Goal: Task Accomplishment & Management: Manage account settings

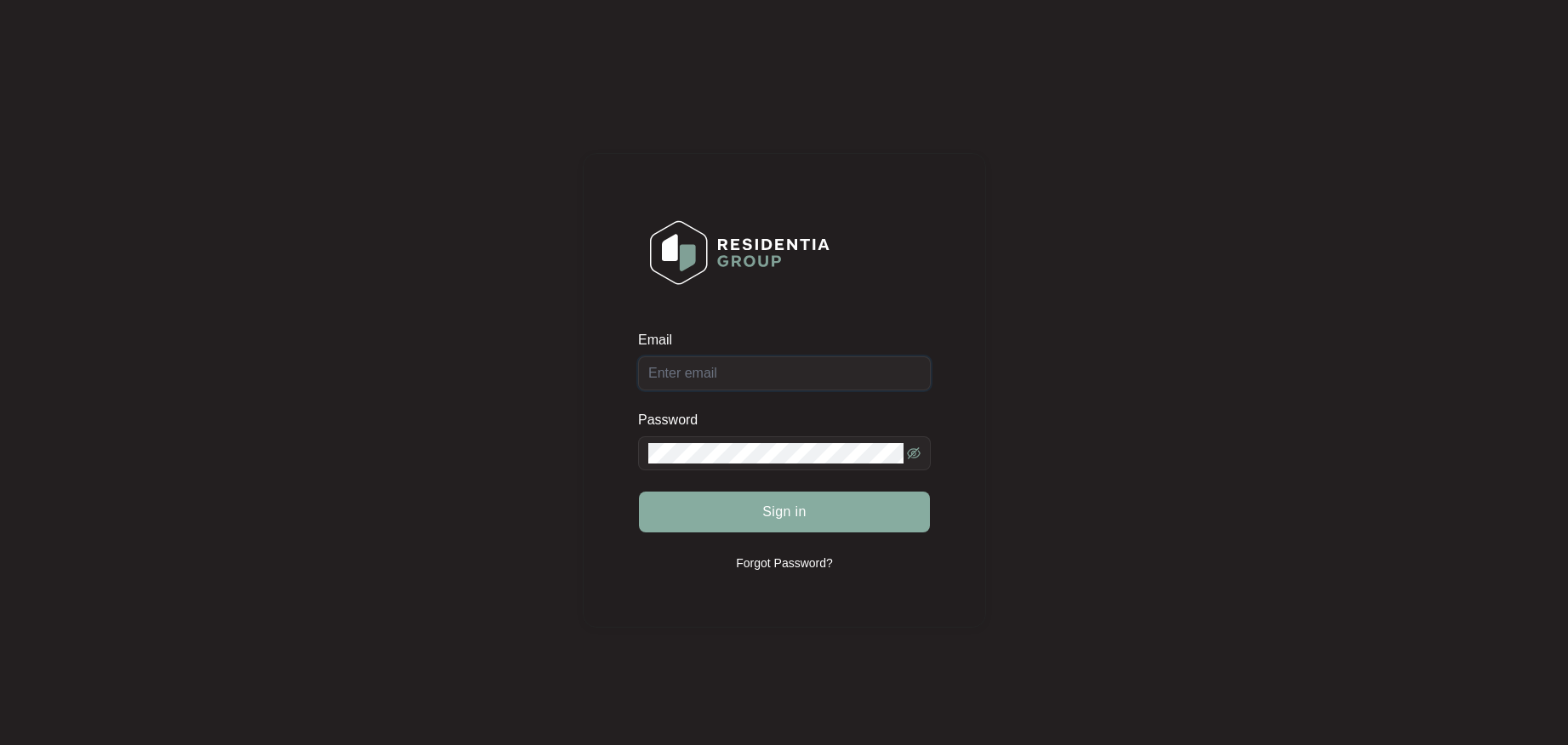
type input "[EMAIL_ADDRESS][DOMAIN_NAME]"
click at [774, 512] on span "Sign in" at bounding box center [784, 512] width 44 height 20
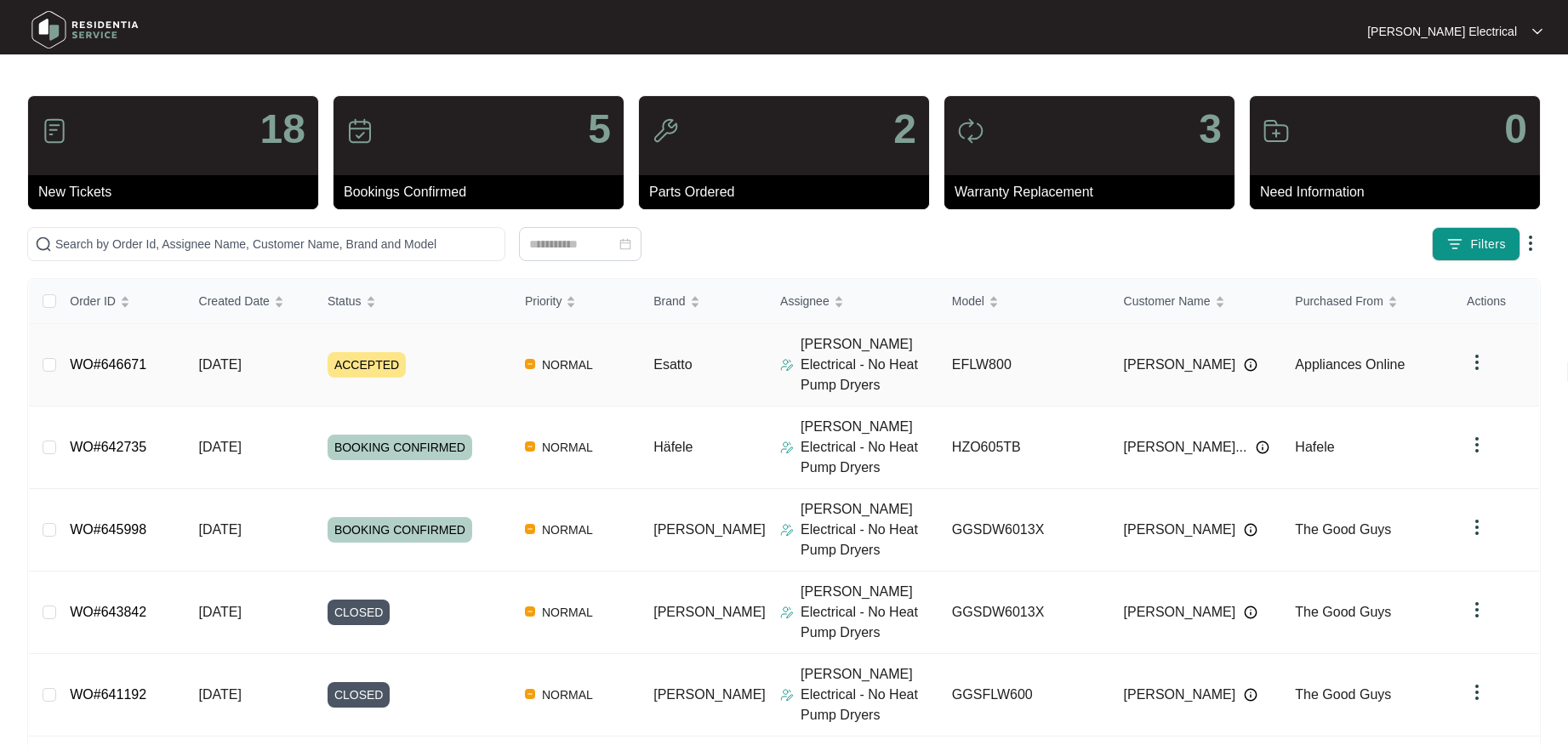
click at [372, 355] on span "ACCEPTED" at bounding box center [367, 365] width 78 height 26
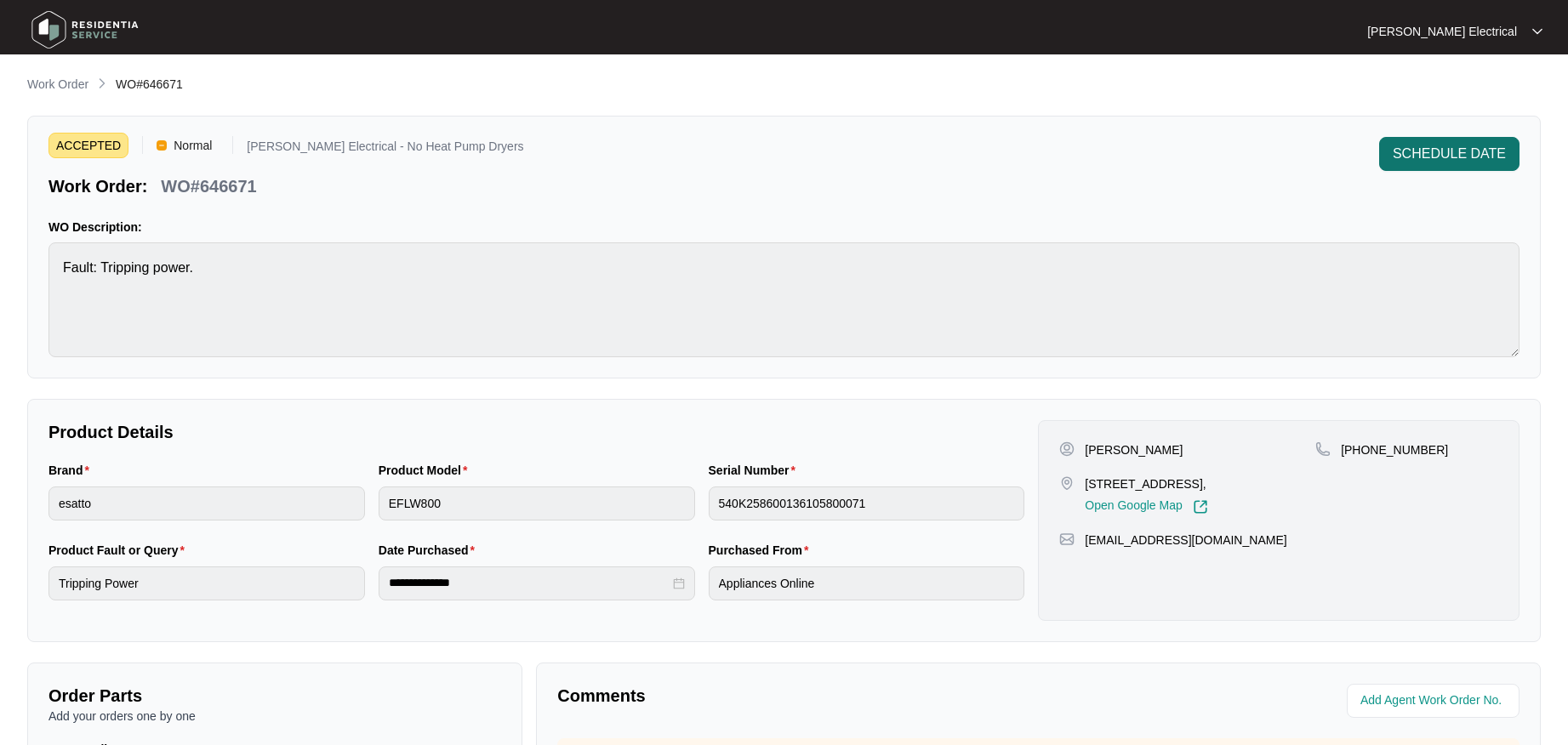
click at [1469, 151] on span "SCHEDULE DATE" at bounding box center [1449, 154] width 113 height 20
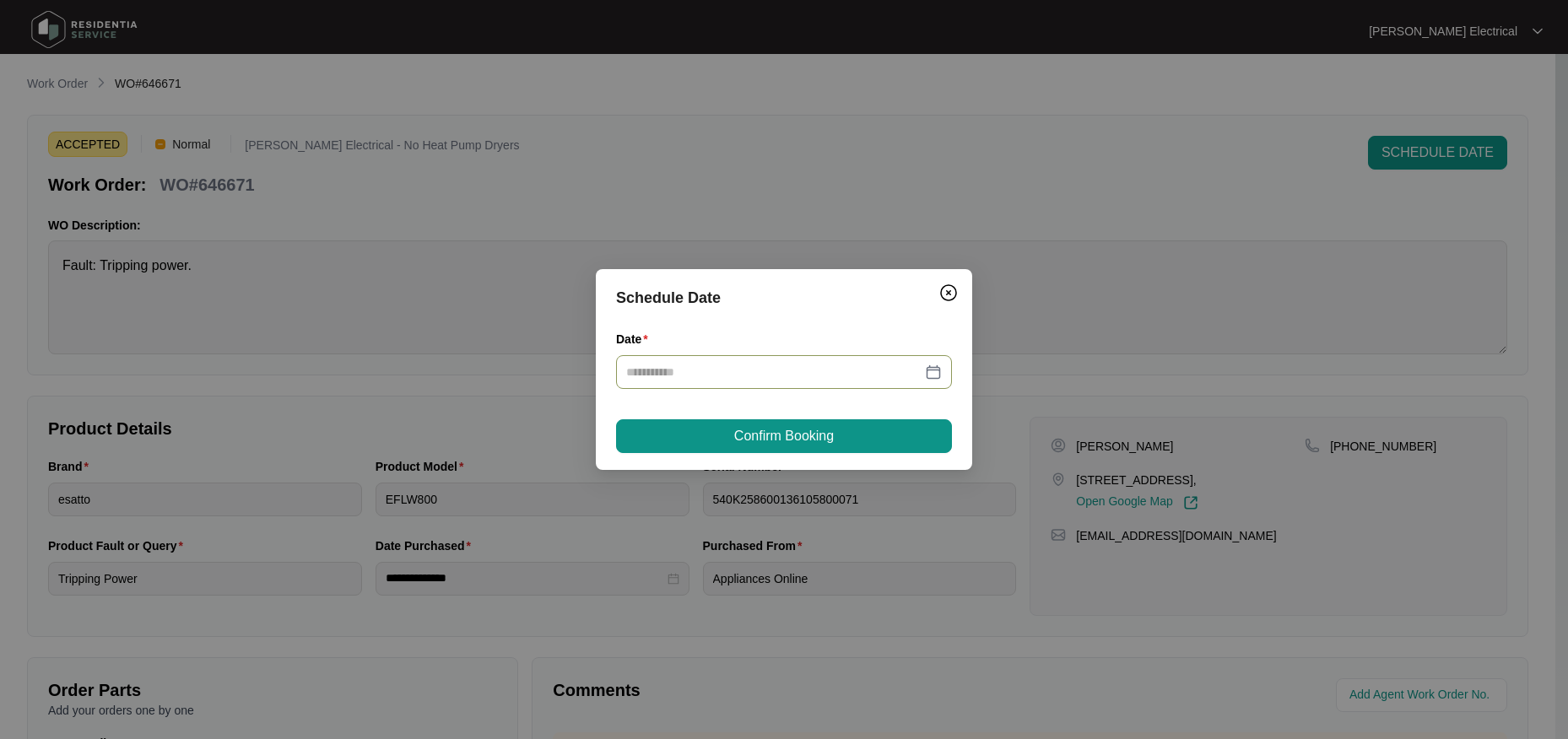
click at [937, 373] on div at bounding box center [783, 372] width 315 height 19
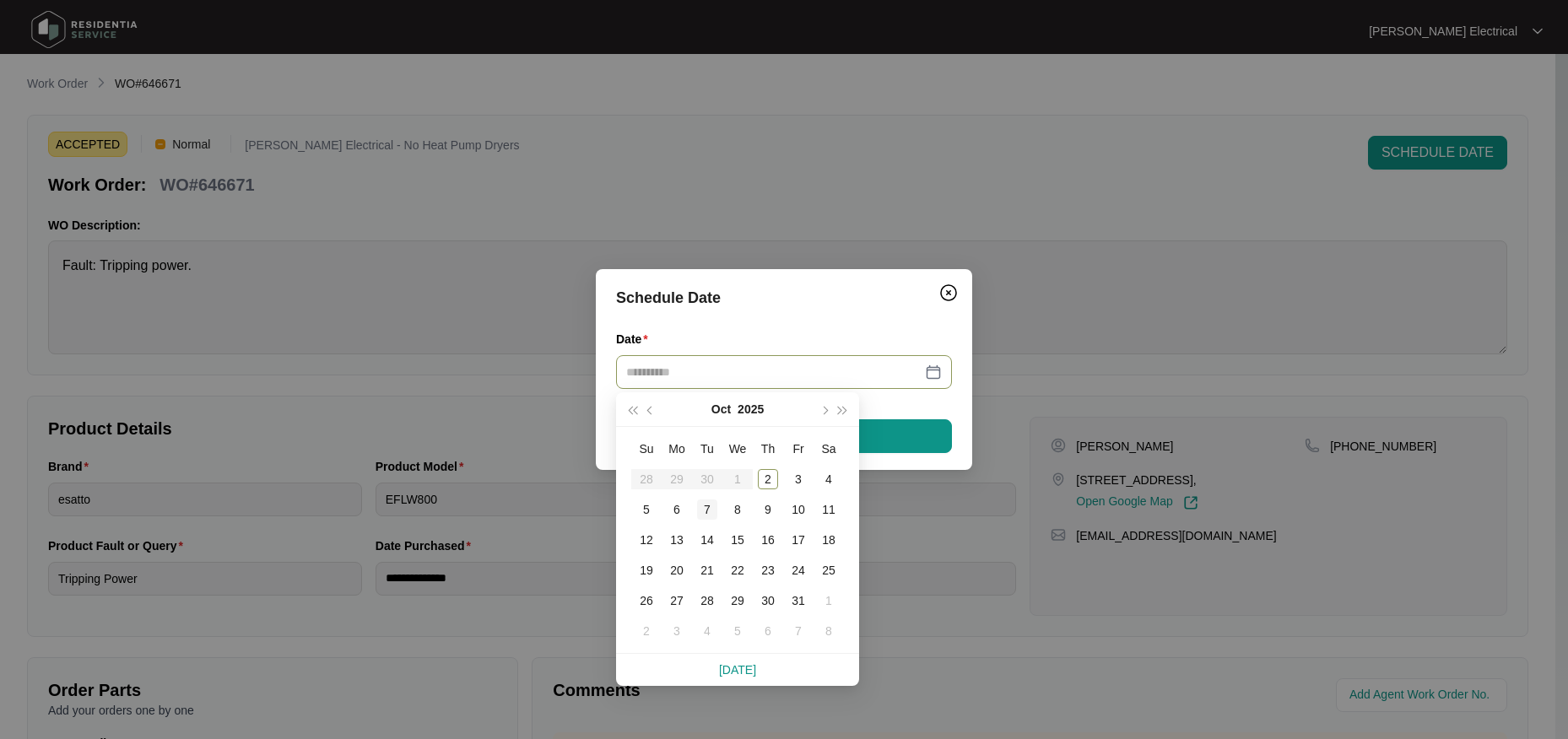
type input "**********"
click at [707, 510] on div "7" at bounding box center [707, 510] width 20 height 20
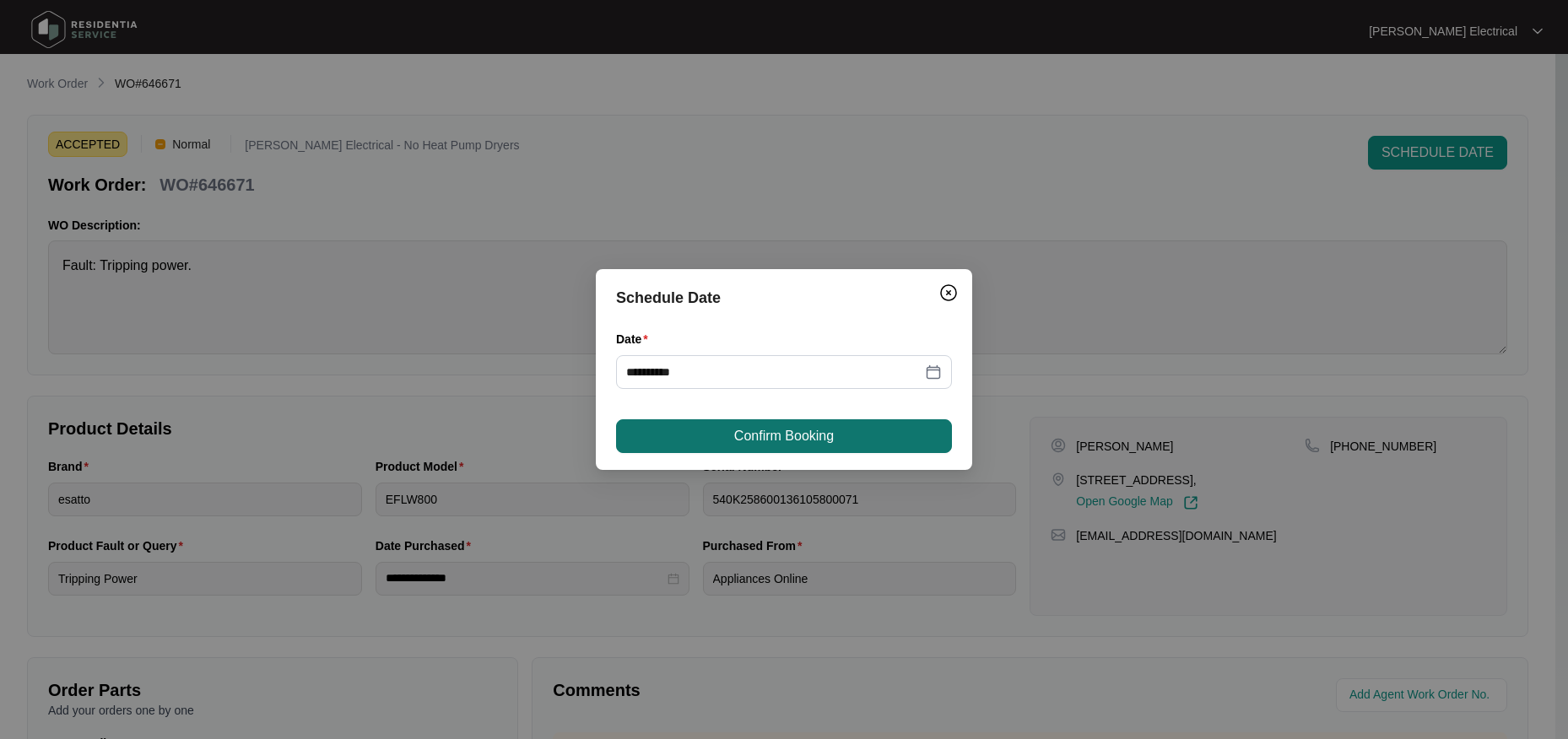
click at [788, 432] on span "Confirm Booking" at bounding box center [784, 436] width 100 height 20
